Goal: Task Accomplishment & Management: Complete application form

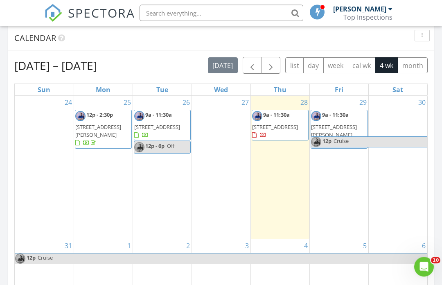
scroll to position [342, 0]
click at [289, 159] on div "28 9a - 11:30a 103 Avebury Ln, Columbia 29229" at bounding box center [280, 167] width 59 height 143
click at [279, 173] on div "28 9a - 11:30a [STREET_ADDRESS]" at bounding box center [280, 167] width 59 height 143
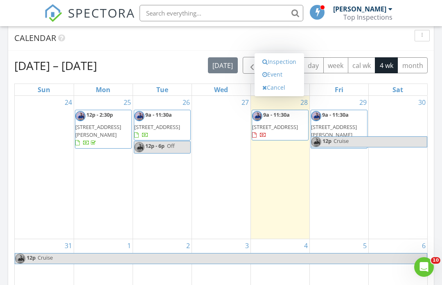
click at [288, 62] on link "Inspection" at bounding box center [279, 61] width 42 height 13
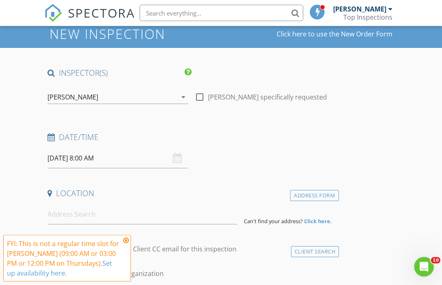
scroll to position [36, 0]
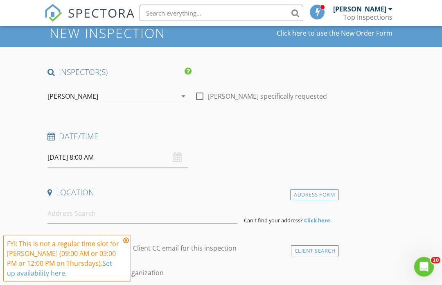
click at [101, 155] on input "08/28/2025 8:00 AM" at bounding box center [117, 158] width 141 height 20
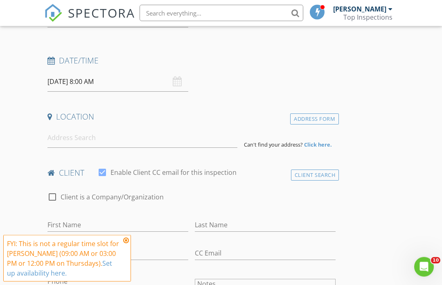
click at [115, 83] on input "08/28/2025 8:00 AM" at bounding box center [117, 82] width 141 height 20
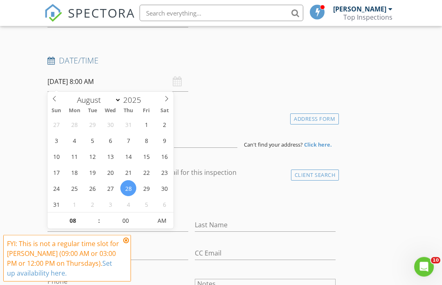
scroll to position [113, 0]
click at [78, 221] on input "08" at bounding box center [72, 221] width 50 height 16
type input "12"
click at [160, 227] on span "AM" at bounding box center [162, 221] width 23 height 16
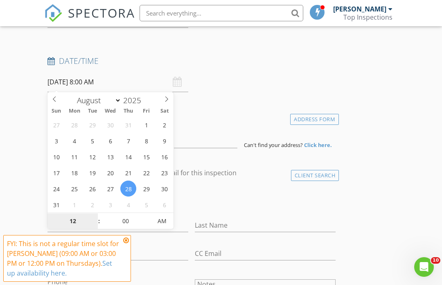
type input "08/28/2025 12:00 PM"
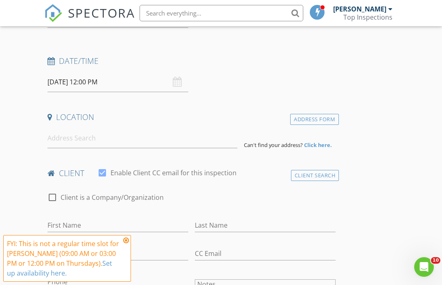
click at [205, 192] on div "check_box_outline_blank Client is a Company/Organization" at bounding box center [191, 201] width 288 height 21
click at [165, 134] on input at bounding box center [142, 138] width 190 height 20
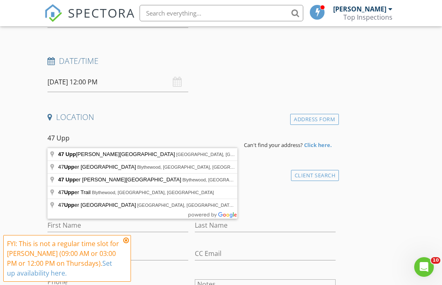
type input "47 Upper Pond Road, Columbia, SC, USA"
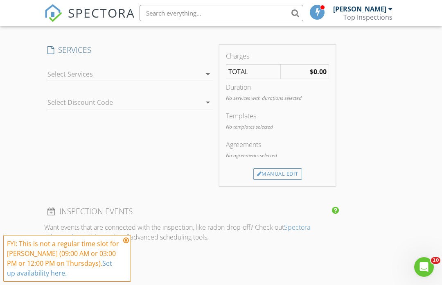
scroll to position [661, 0]
click at [187, 73] on div at bounding box center [124, 74] width 154 height 13
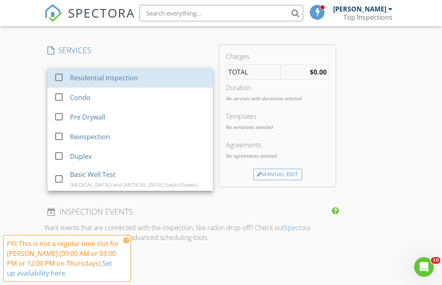
click at [206, 74] on link "check_box_outline_blank Residential Inspection" at bounding box center [129, 78] width 165 height 20
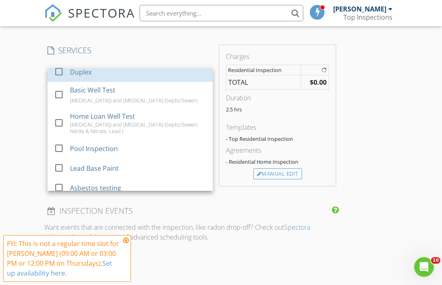
scroll to position [91, 0]
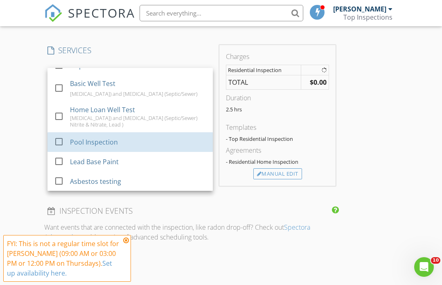
click at [137, 143] on div "Pool Inspection" at bounding box center [138, 142] width 136 height 16
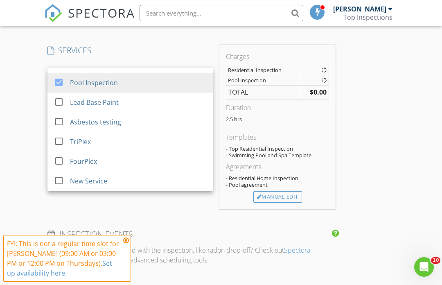
scroll to position [150, 0]
click at [161, 223] on div "INSPECTOR(S) check_box James Anderson PRIMARY James Anderson arrow_drop_down ch…" at bounding box center [191, 132] width 295 height 1380
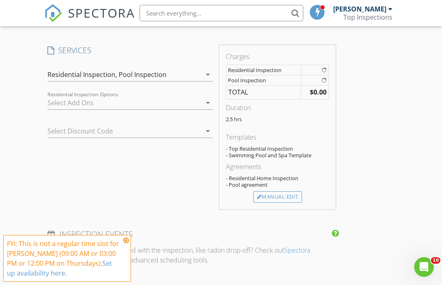
click at [201, 72] on div "arrow_drop_down" at bounding box center [206, 75] width 11 height 10
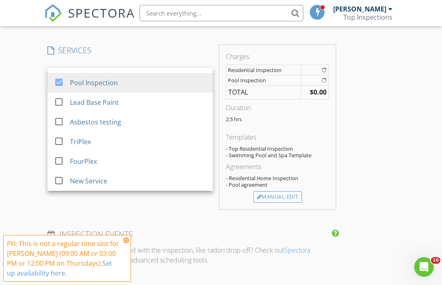
click at [81, 88] on div "Pool Inspection" at bounding box center [138, 82] width 136 height 16
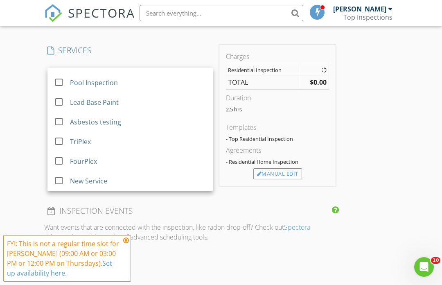
click at [161, 54] on h4 "SERVICES" at bounding box center [129, 50] width 165 height 11
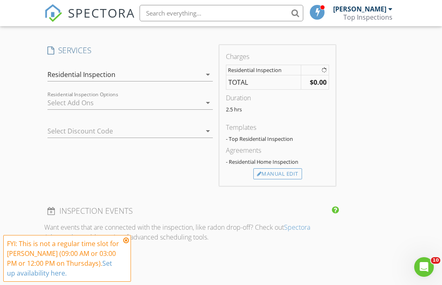
click at [171, 102] on div at bounding box center [124, 102] width 154 height 13
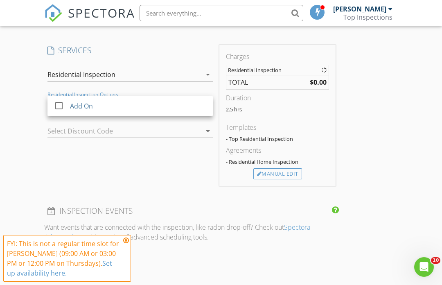
click at [195, 75] on div "Residential Inspection" at bounding box center [124, 74] width 154 height 13
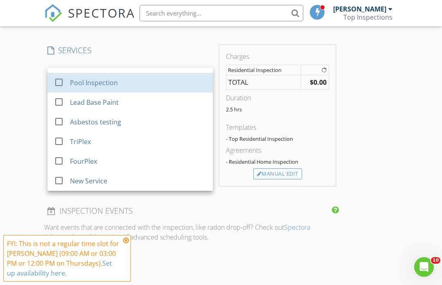
click at [162, 86] on div "Pool Inspection" at bounding box center [138, 82] width 136 height 16
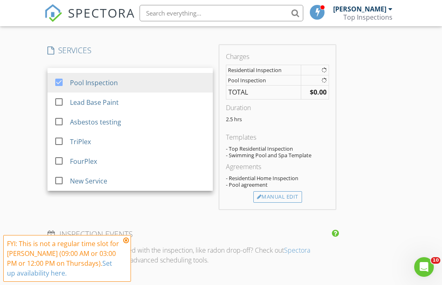
click at [182, 52] on h4 "SERVICES" at bounding box center [129, 50] width 165 height 11
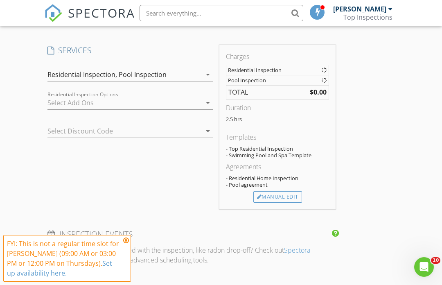
click at [127, 243] on icon at bounding box center [126, 240] width 6 height 7
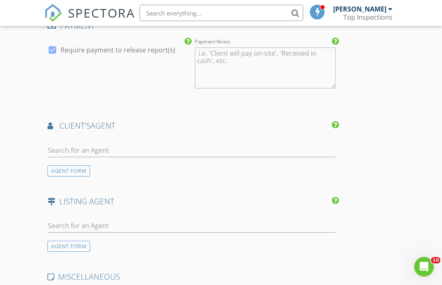
scroll to position [933, 0]
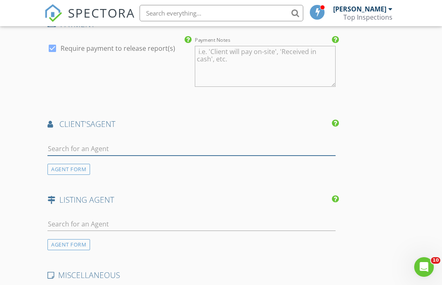
click at [148, 148] on input "text" at bounding box center [191, 149] width 288 height 14
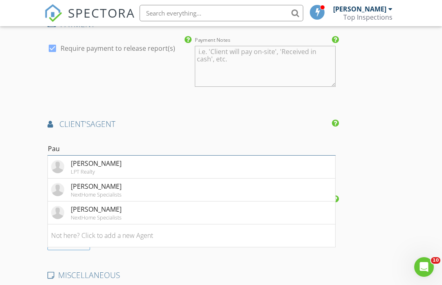
type input "[PERSON_NAME]"
click at [131, 194] on li "Paul Coleman NextHome Specialists" at bounding box center [191, 189] width 287 height 23
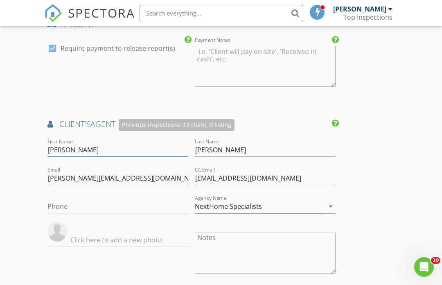
click at [136, 146] on input "[PERSON_NAME]" at bounding box center [117, 150] width 141 height 14
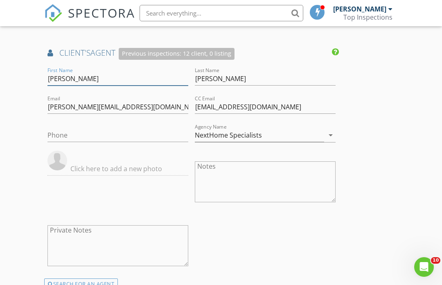
scroll to position [1003, 0]
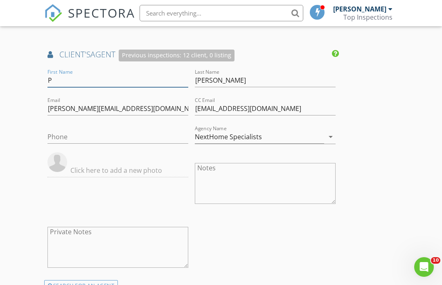
type input "P"
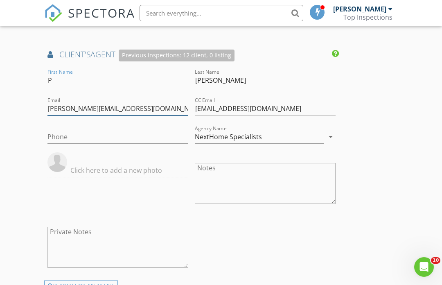
click at [163, 110] on input "paul@theshumpertgroup.com" at bounding box center [117, 109] width 141 height 14
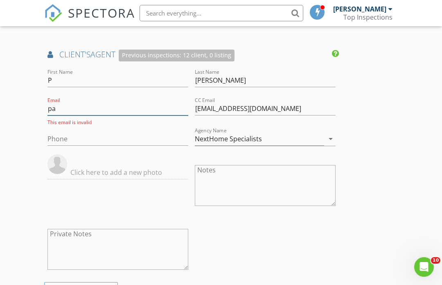
type input "p"
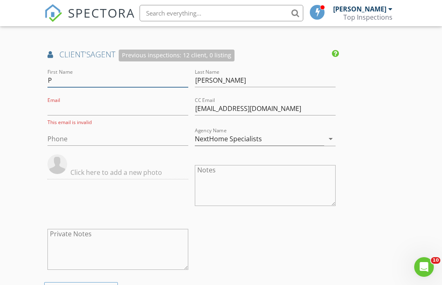
click at [130, 83] on input "P" at bounding box center [117, 81] width 141 height 14
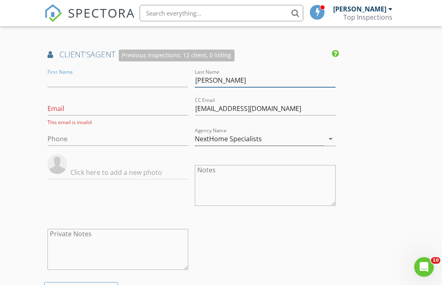
click at [291, 76] on input "[PERSON_NAME]" at bounding box center [265, 81] width 141 height 14
type input "C"
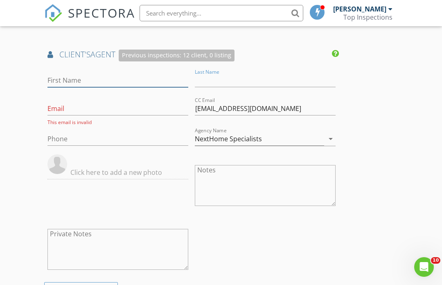
click at [137, 75] on input "First Name" at bounding box center [117, 81] width 141 height 14
type input "P"
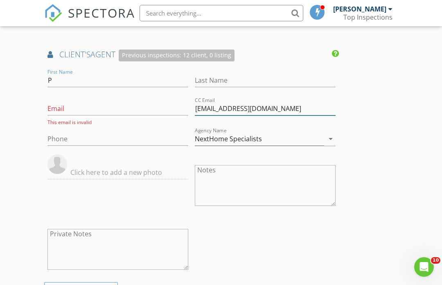
click at [307, 105] on input "[EMAIL_ADDRESS][DOMAIN_NAME]" at bounding box center [265, 109] width 141 height 14
type input "T"
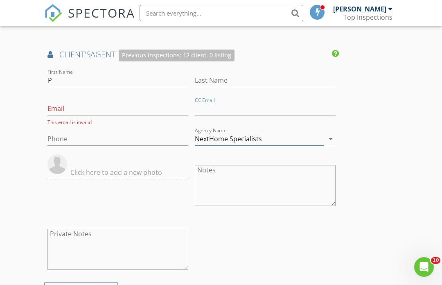
click at [334, 134] on icon "arrow_drop_down" at bounding box center [331, 139] width 10 height 10
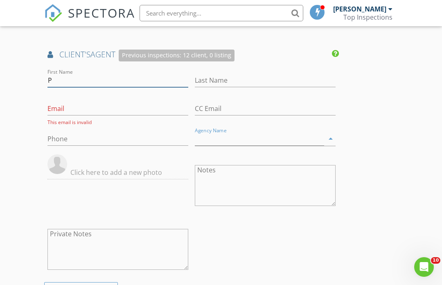
click at [97, 78] on input "P" at bounding box center [117, 81] width 141 height 14
type input "P"
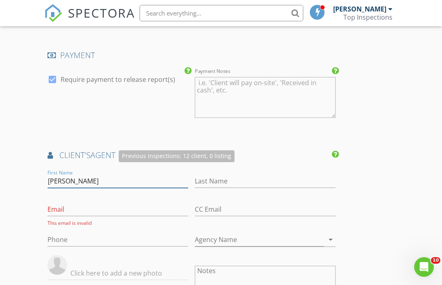
scroll to position [902, 0]
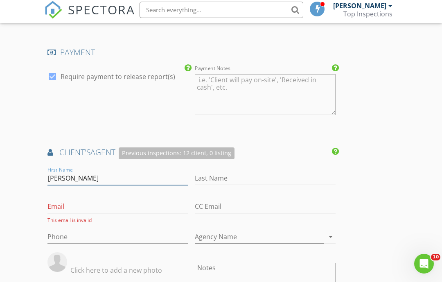
type input "[PERSON_NAME]"
click at [54, 76] on div at bounding box center [52, 80] width 14 height 14
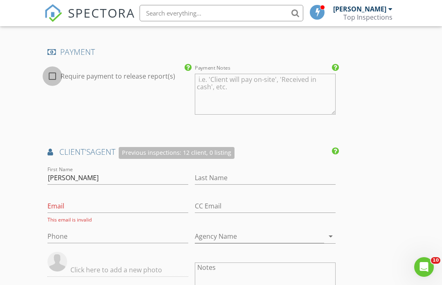
click at [55, 78] on div at bounding box center [52, 76] width 14 height 14
checkbox input "true"
click at [92, 175] on input "[PERSON_NAME]" at bounding box center [117, 178] width 141 height 14
type input "P"
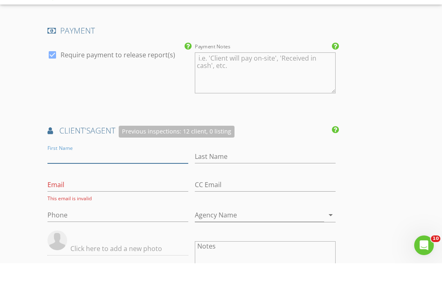
scroll to position [912, 0]
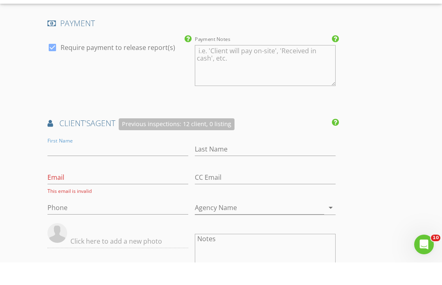
click at [214, 141] on div "Previous inspections: 12 client, 0 listing" at bounding box center [177, 147] width 116 height 12
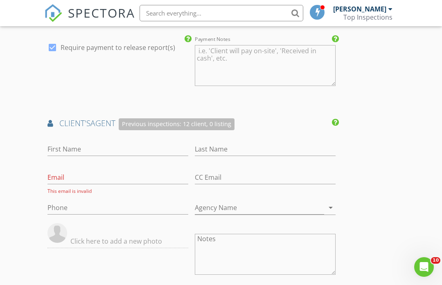
click at [100, 120] on h4 "client's AGENT Previous inspections: 12 client, 0 listing" at bounding box center [191, 124] width 288 height 12
click at [86, 126] on span "client's" at bounding box center [74, 122] width 31 height 11
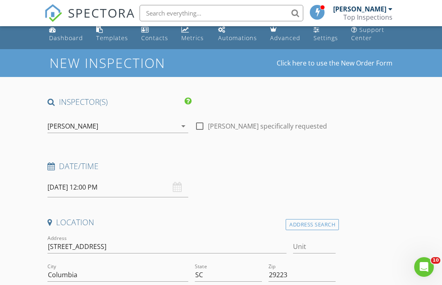
scroll to position [0, 0]
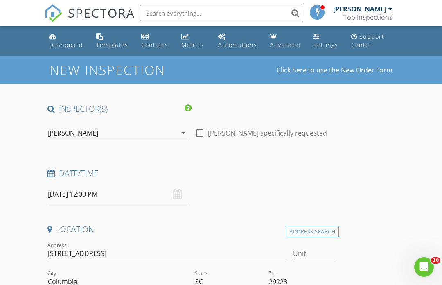
click at [66, 44] on div "Dashboard" at bounding box center [66, 45] width 34 height 8
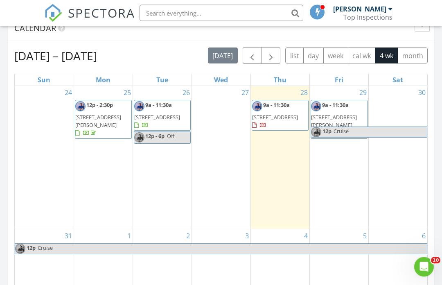
scroll to position [352, 0]
click at [367, 13] on div "Top Inspections" at bounding box center [367, 17] width 49 height 8
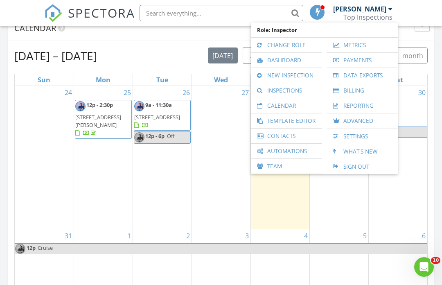
click at [363, 63] on link "Payments" at bounding box center [362, 60] width 63 height 15
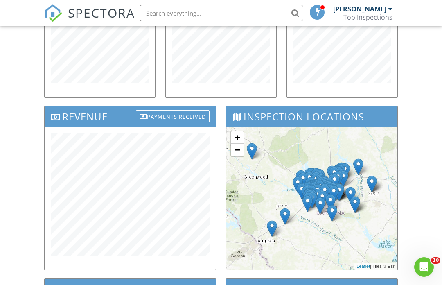
scroll to position [207, 0]
click at [46, 173] on div at bounding box center [130, 198] width 171 height 143
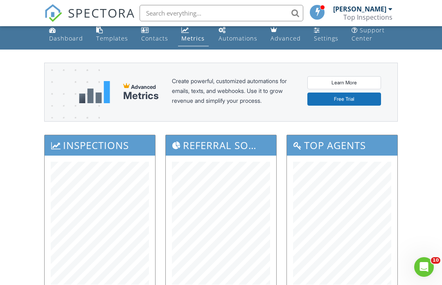
scroll to position [0, 0]
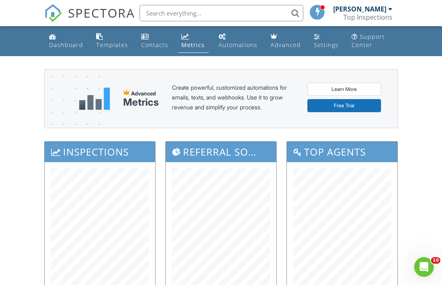
click at [64, 43] on div "Dashboard" at bounding box center [66, 45] width 34 height 8
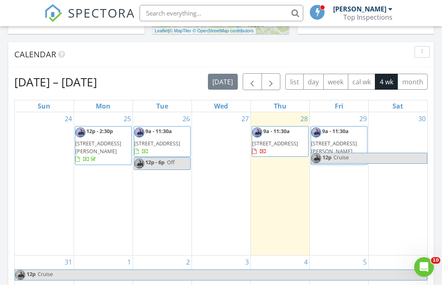
scroll to position [330, 0]
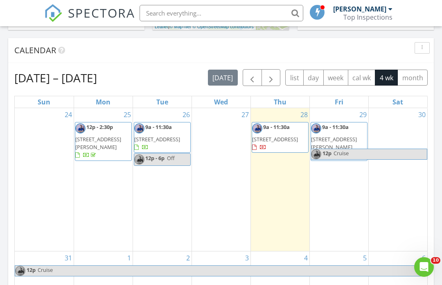
click at [278, 173] on div "28 9a - 11:30a [STREET_ADDRESS]" at bounding box center [280, 179] width 59 height 143
click at [284, 176] on div "28 9a - 11:30a [STREET_ADDRESS]" at bounding box center [280, 179] width 59 height 143
click at [294, 170] on div "28 9a - 11:30a [STREET_ADDRESS]" at bounding box center [280, 179] width 59 height 143
click at [221, 187] on div "27" at bounding box center [221, 179] width 59 height 143
click at [287, 181] on div "28 9a - 11:30a 103 Avebury Ln, Columbia 29229" at bounding box center [280, 179] width 59 height 143
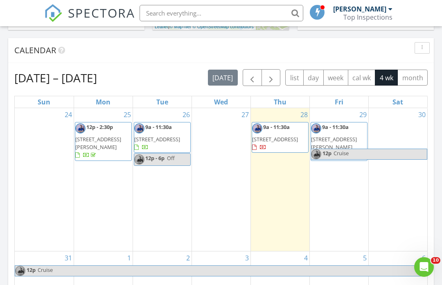
click at [291, 178] on div "28 9a - 11:30a 103 Avebury Ln, Columbia 29229" at bounding box center [280, 179] width 59 height 143
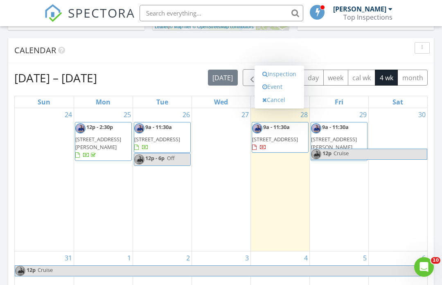
click at [293, 76] on link "Inspection" at bounding box center [279, 74] width 42 height 13
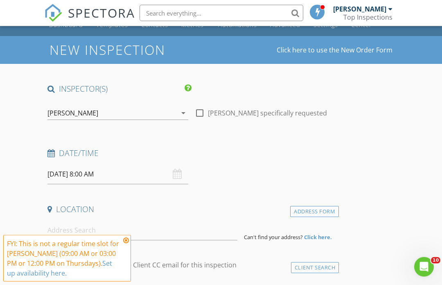
scroll to position [21, 0]
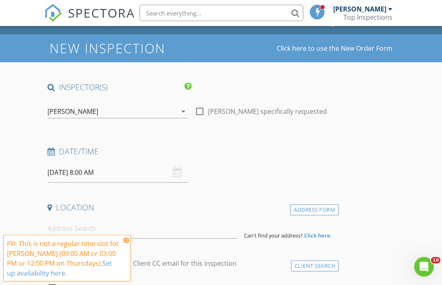
click at [90, 174] on input "[DATE] 8:00 AM" at bounding box center [117, 173] width 141 height 20
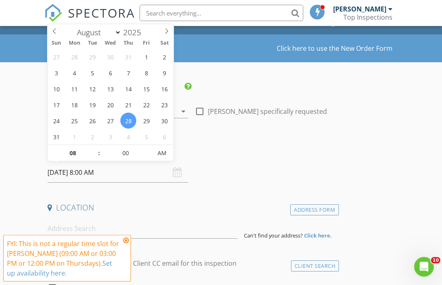
scroll to position [22, 0]
click at [83, 154] on input "08" at bounding box center [72, 153] width 50 height 16
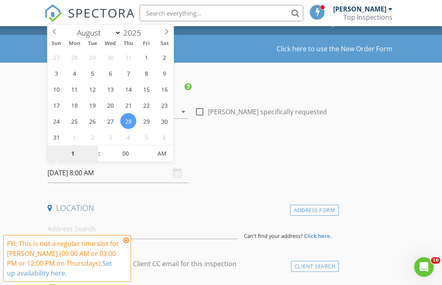
type input "12"
click at [167, 156] on span "AM" at bounding box center [162, 153] width 23 height 16
type input "[DATE] 12:00 PM"
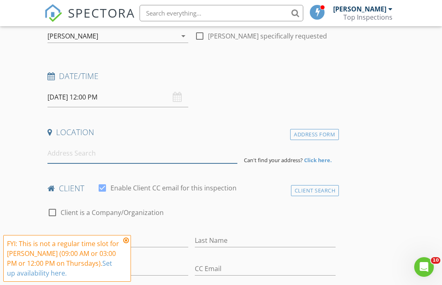
click at [141, 151] on input at bounding box center [142, 153] width 190 height 20
type input "47 Upper Pond Road, Columbia, SC, USA"
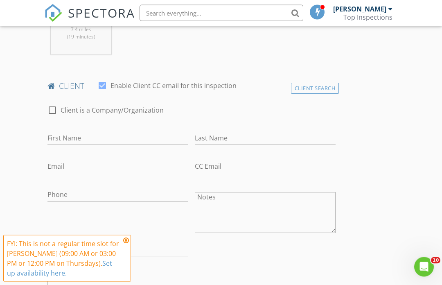
scroll to position [367, 0]
click at [111, 134] on input "First Name" at bounding box center [117, 138] width 141 height 14
type input "Aminah"
click at [232, 136] on input "Last Name" at bounding box center [265, 138] width 141 height 14
type input "[PERSON_NAME]"
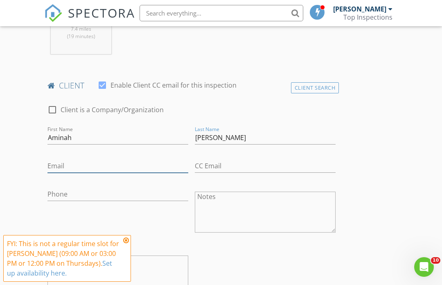
click at [122, 161] on input "Email" at bounding box center [117, 166] width 141 height 14
type input "[EMAIL_ADDRESS][DOMAIN_NAME]"
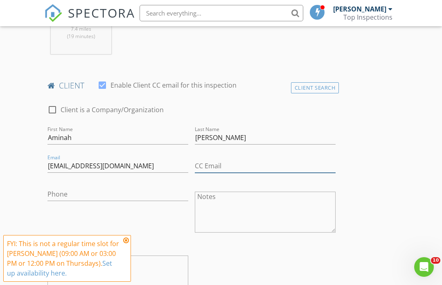
click at [235, 161] on input "CC Email" at bounding box center [265, 166] width 141 height 14
type input "[EMAIL_ADDRESS][DOMAIN_NAME]"
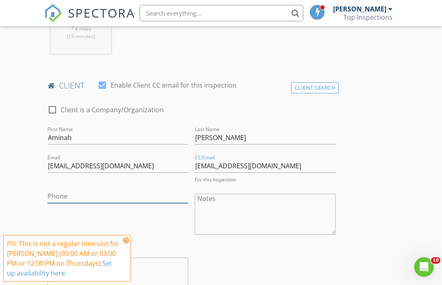
click at [73, 201] on div "Phone" at bounding box center [117, 200] width 141 height 22
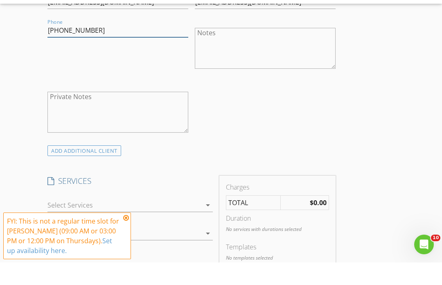
scroll to position [512, 0]
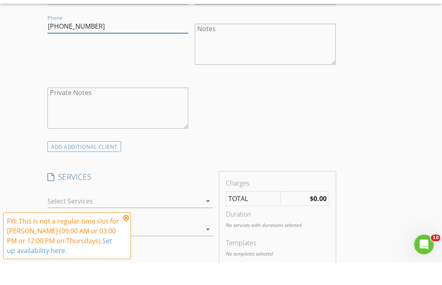
type input "[PHONE_NUMBER]"
click at [178, 217] on div at bounding box center [124, 223] width 154 height 13
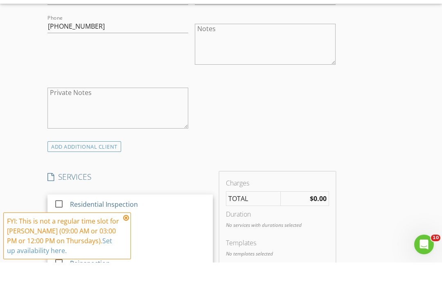
scroll to position [535, 0]
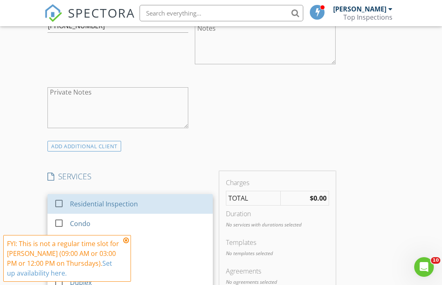
click at [161, 204] on div "Residential Inspection" at bounding box center [138, 204] width 136 height 16
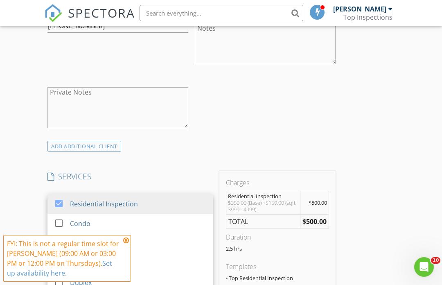
click at [265, 140] on div "ADD ADDITIONAL client" at bounding box center [191, 145] width 295 height 11
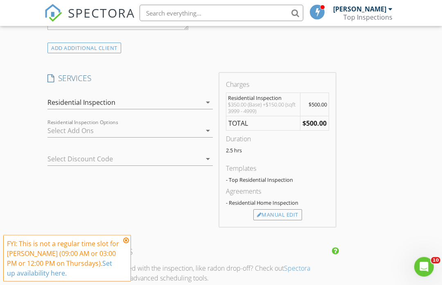
scroll to position [638, 0]
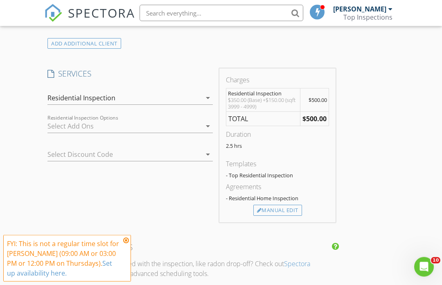
click at [144, 155] on div at bounding box center [118, 154] width 142 height 13
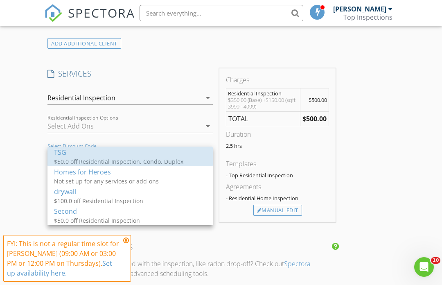
click at [151, 164] on div "$50.0 off Residential Inspection, Condo, Duplex" at bounding box center [130, 161] width 152 height 9
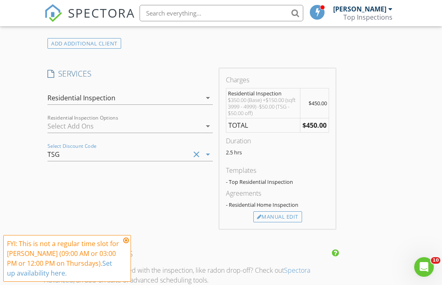
click at [168, 124] on div at bounding box center [124, 125] width 154 height 13
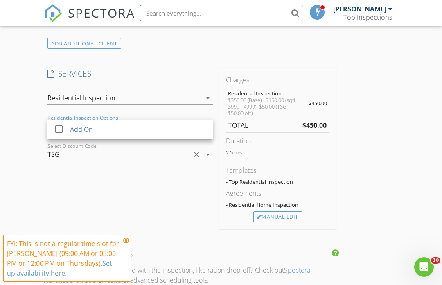
click at [200, 100] on div "Residential Inspection" at bounding box center [124, 97] width 154 height 13
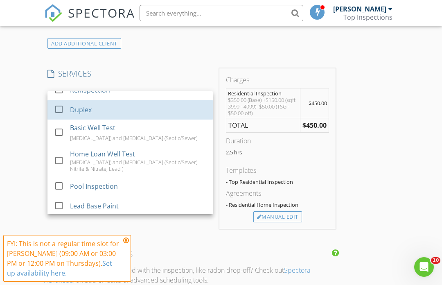
scroll to position [72, 0]
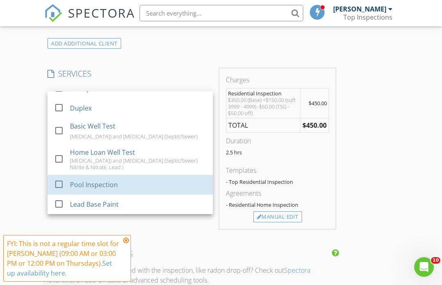
click at [117, 185] on div "Pool Inspection" at bounding box center [138, 184] width 136 height 16
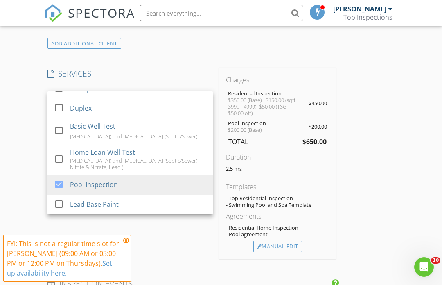
click at [207, 61] on div "INSPECTOR(S) check_box James Anderson PRIMARY James Anderson arrow_drop_down ch…" at bounding box center [191, 169] width 295 height 1406
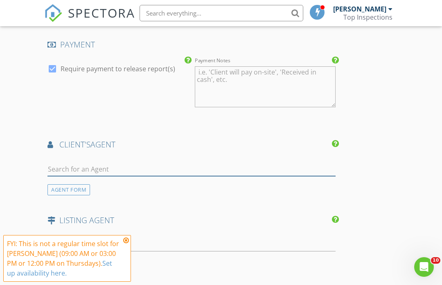
click at [188, 168] on input "text" at bounding box center [191, 169] width 288 height 14
type input "Pau"
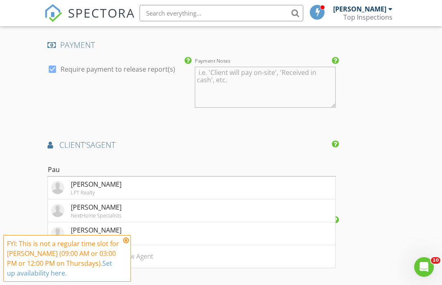
click at [140, 235] on li "Paul Coleman NextHome Specialists" at bounding box center [191, 233] width 287 height 23
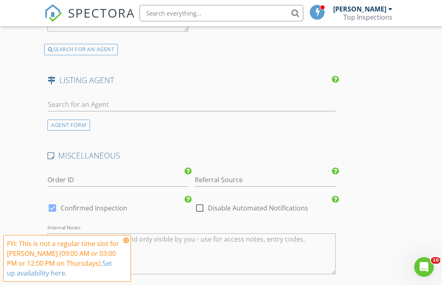
scroll to position [1447, 0]
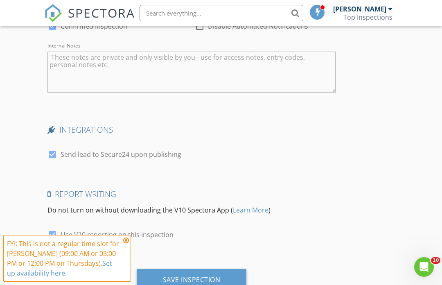
click at [198, 276] on div "Save Inspection" at bounding box center [192, 279] width 58 height 8
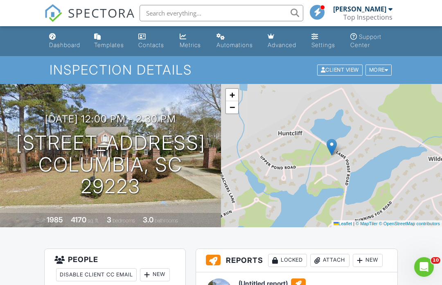
click at [61, 42] on div "Dashboard" at bounding box center [64, 44] width 31 height 7
